Goal: Information Seeking & Learning: Learn about a topic

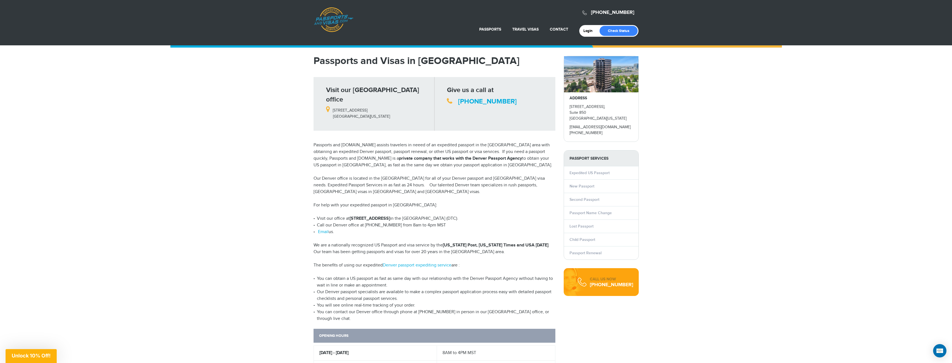
click at [519, 55] on link "India Visa Services" at bounding box center [512, 57] width 64 height 14
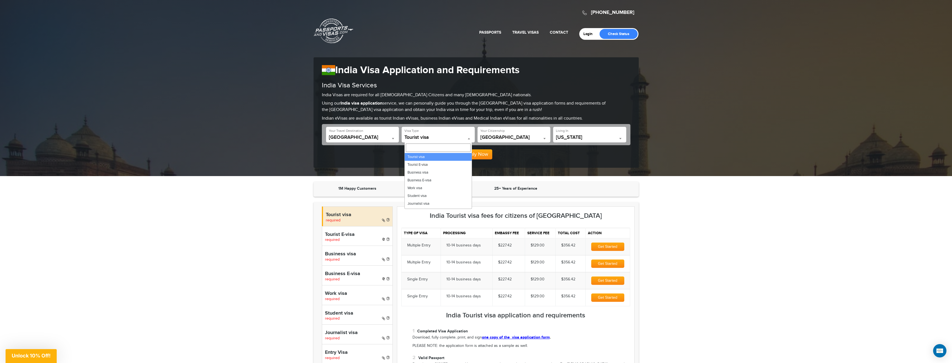
click at [470, 138] on span at bounding box center [469, 138] width 6 height 7
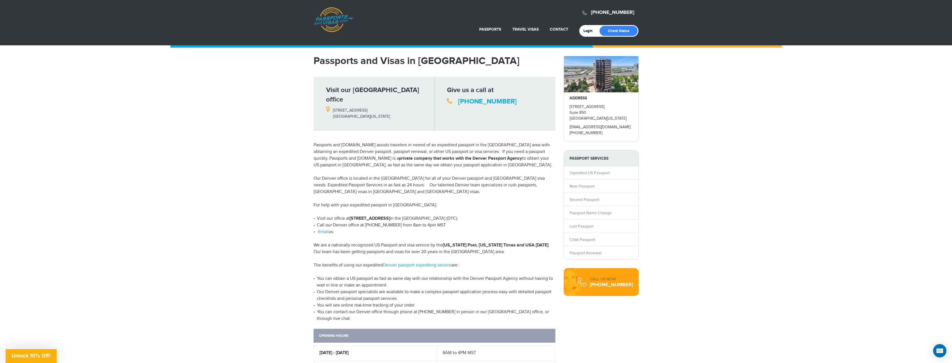
click at [532, 41] on link "About" at bounding box center [546, 43] width 54 height 14
